Goal: Task Accomplishment & Management: Manage account settings

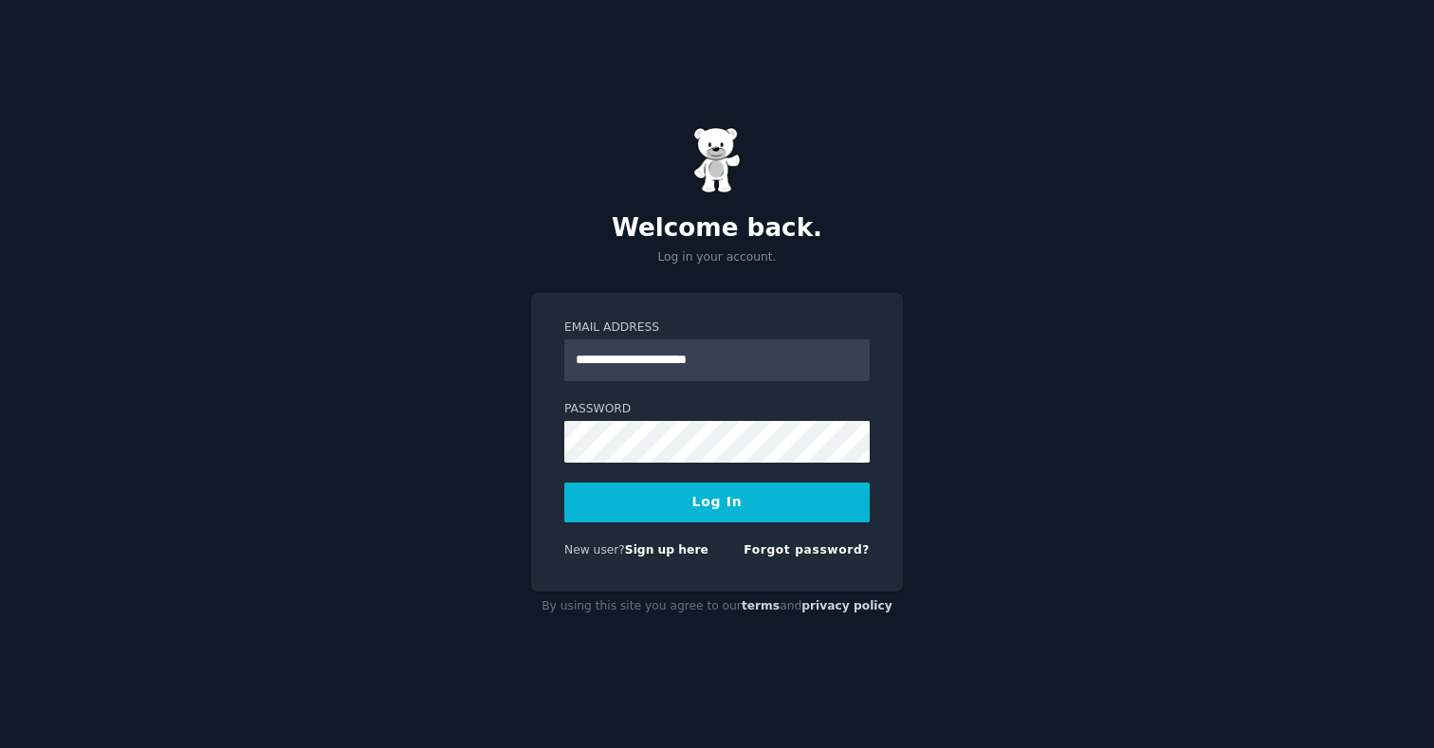
drag, startPoint x: 784, startPoint y: 356, endPoint x: 730, endPoint y: 271, distance: 99.7
click at [731, 271] on div "**********" at bounding box center [717, 374] width 1434 height 748
type input "**********"
click at [767, 519] on button "Log In" at bounding box center [716, 503] width 305 height 40
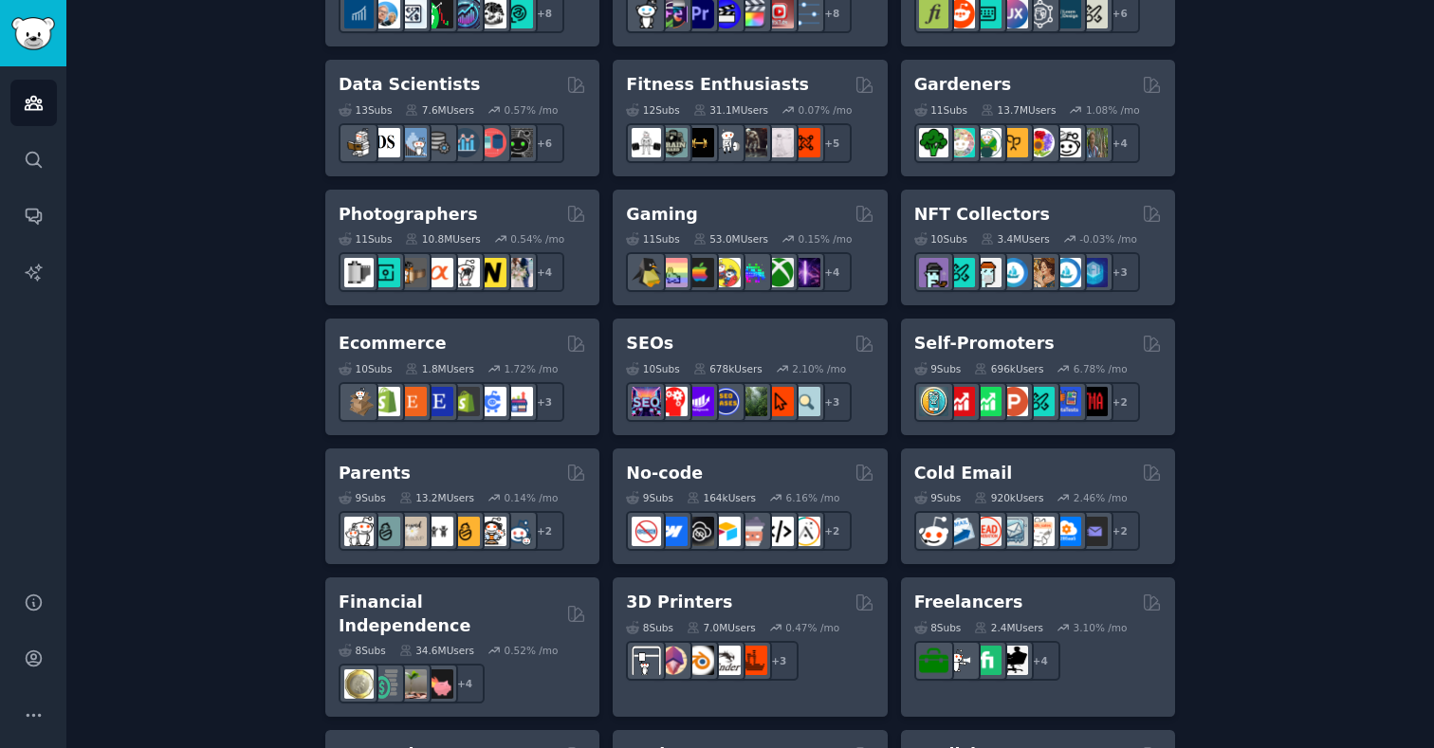
scroll to position [837, 0]
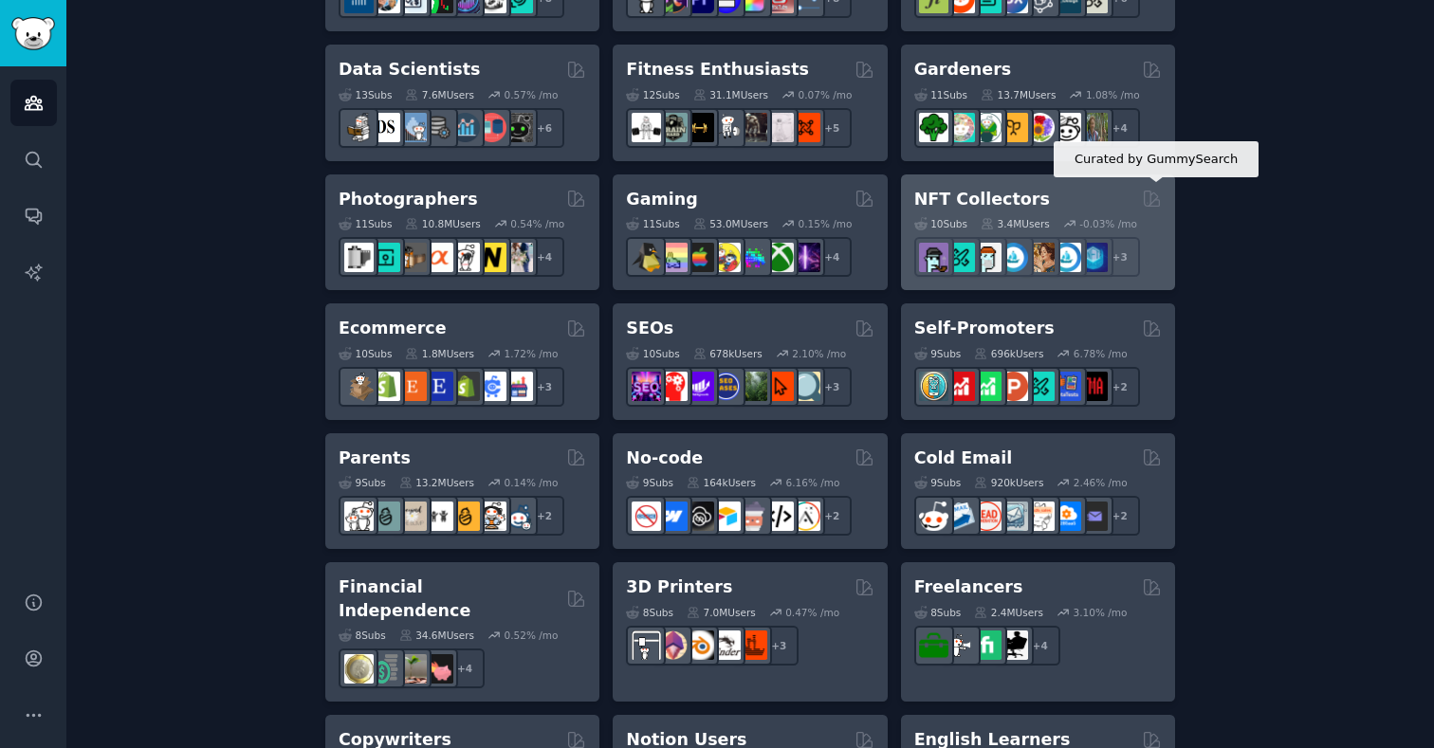
click at [1147, 204] on icon at bounding box center [1152, 199] width 20 height 20
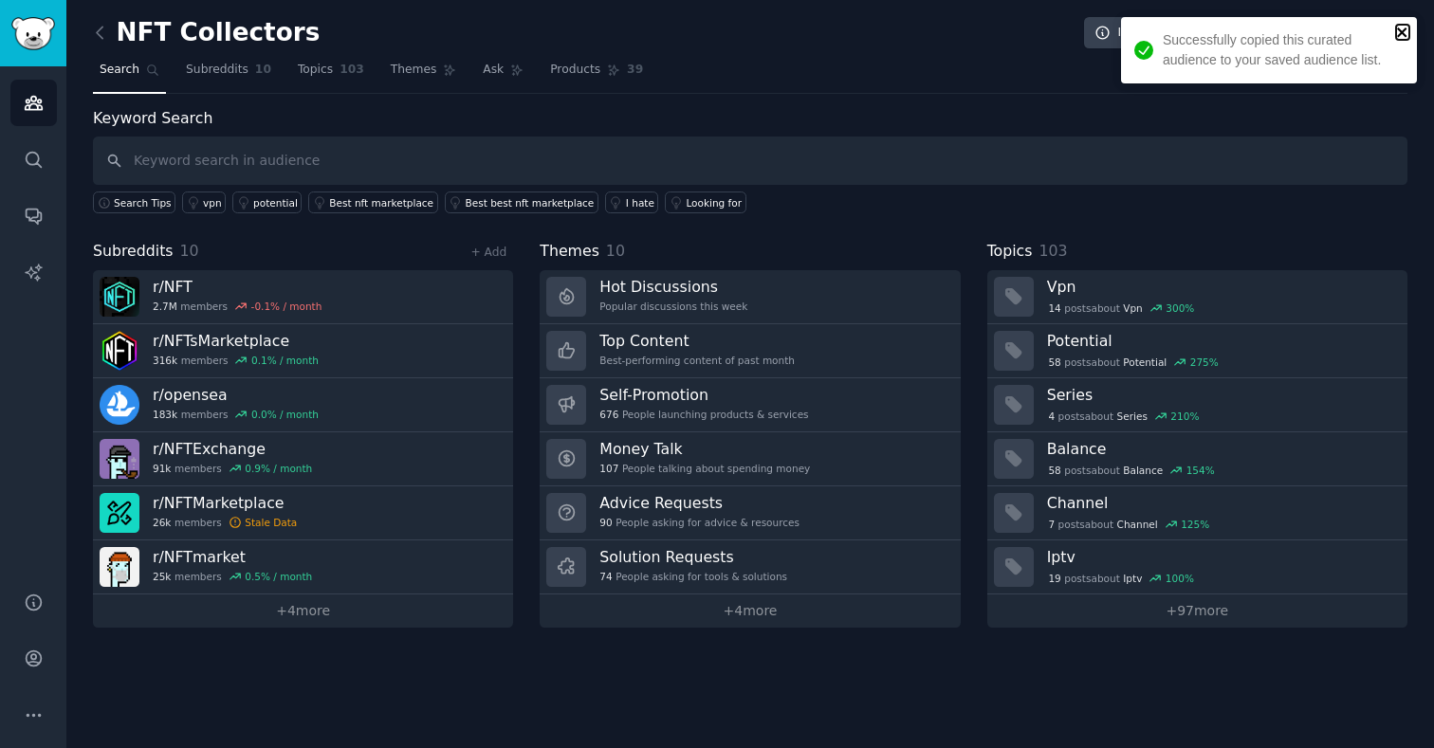
click at [1401, 30] on icon "close" at bounding box center [1402, 32] width 13 height 15
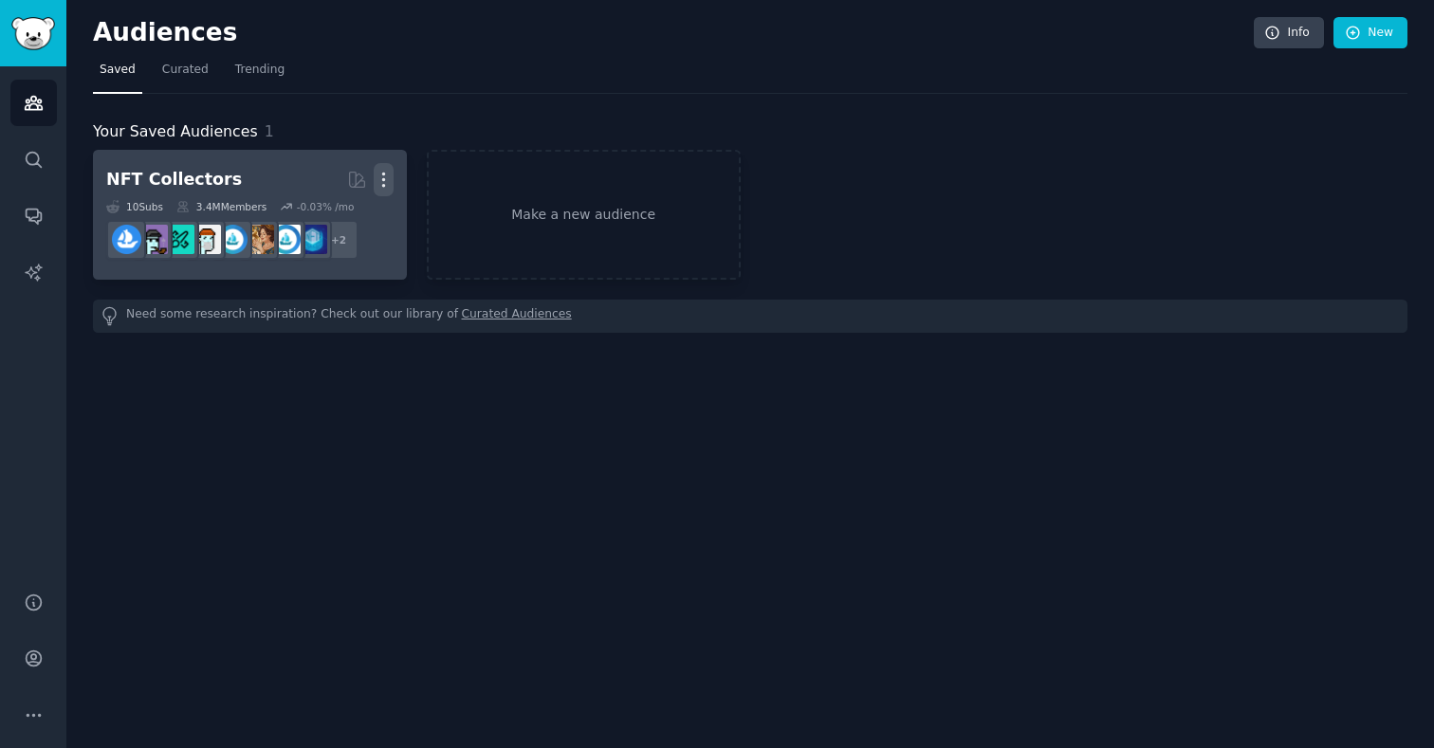
click at [385, 181] on icon "button" at bounding box center [384, 180] width 20 height 20
click at [341, 215] on p "Delete" at bounding box center [332, 220] width 44 height 20
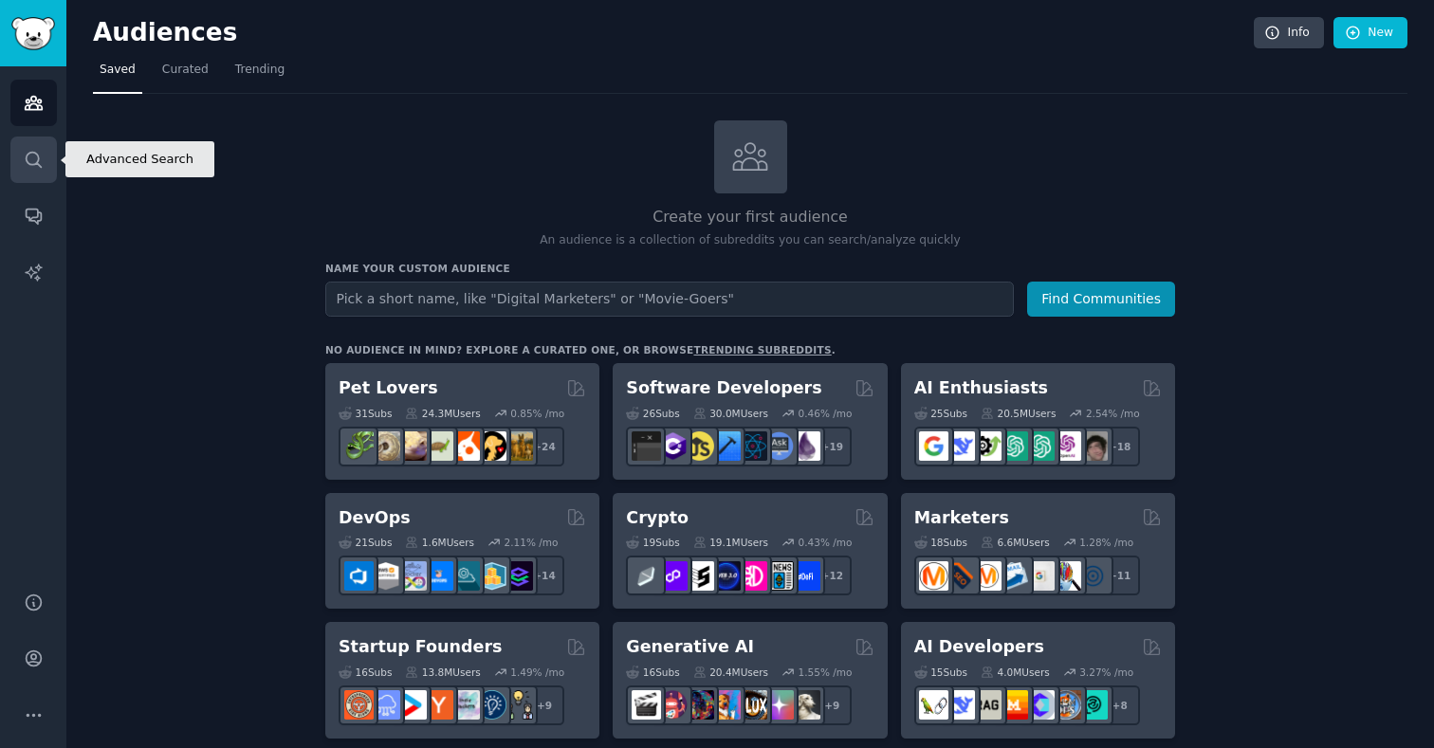
click at [34, 163] on icon "Sidebar" at bounding box center [33, 159] width 15 height 15
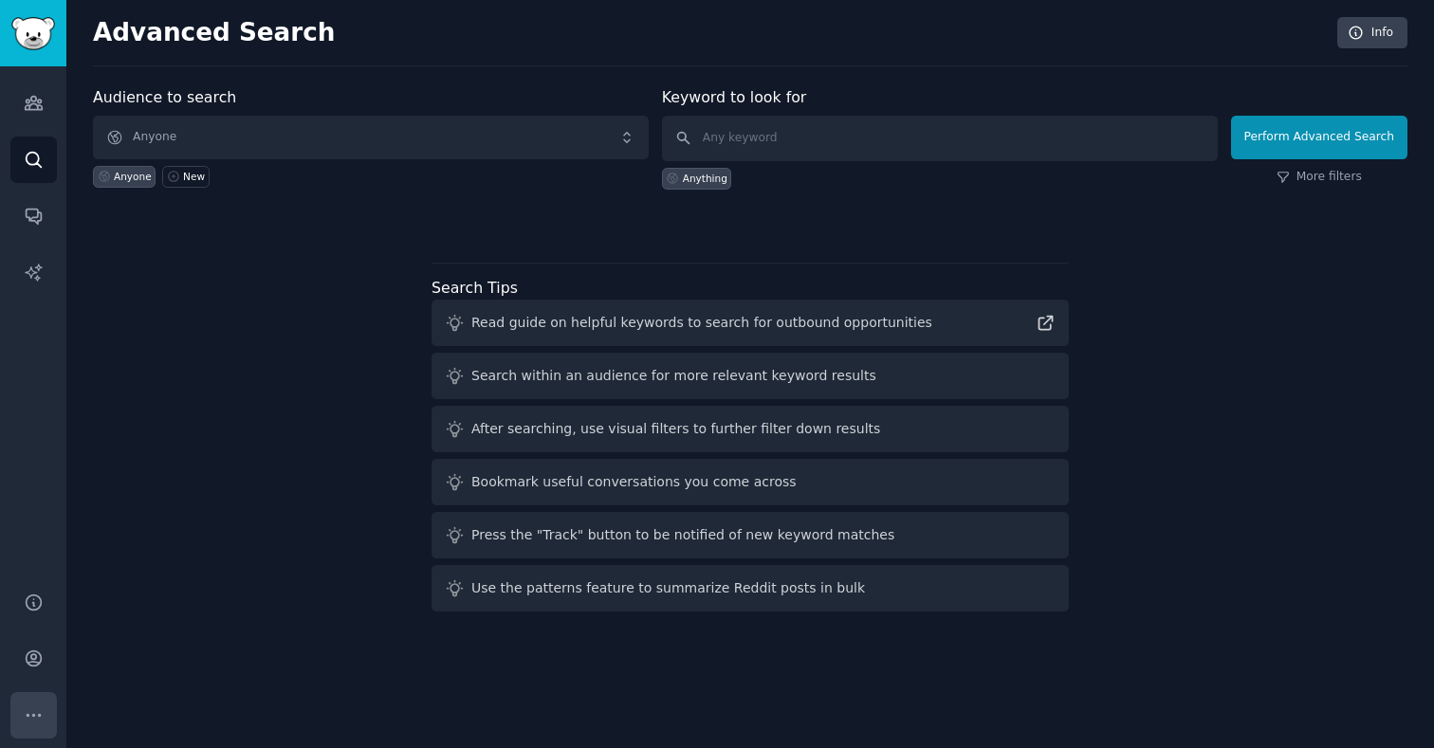
click at [41, 715] on icon "Sidebar" at bounding box center [34, 716] width 20 height 20
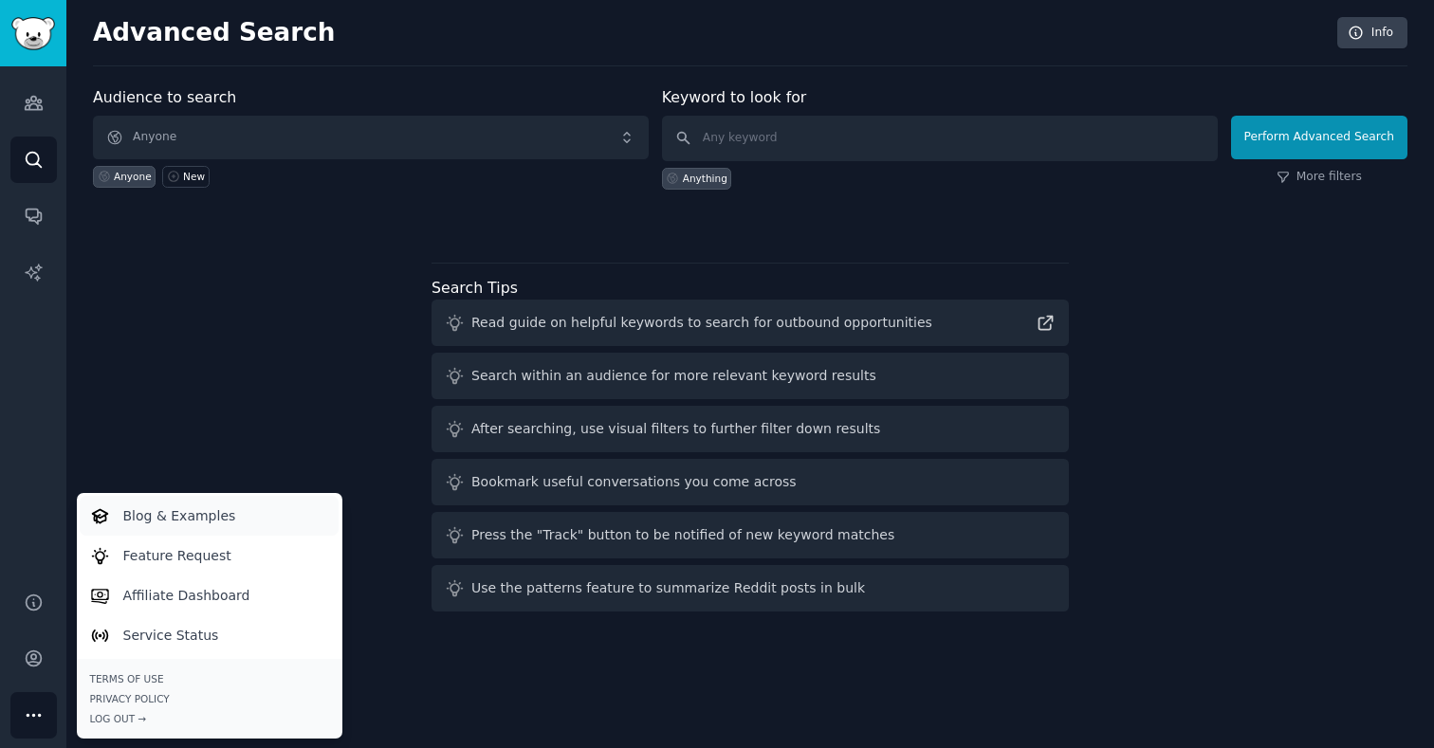
click at [168, 500] on link "Blog & Examples" at bounding box center [209, 516] width 259 height 40
